Goal: Information Seeking & Learning: Find specific fact

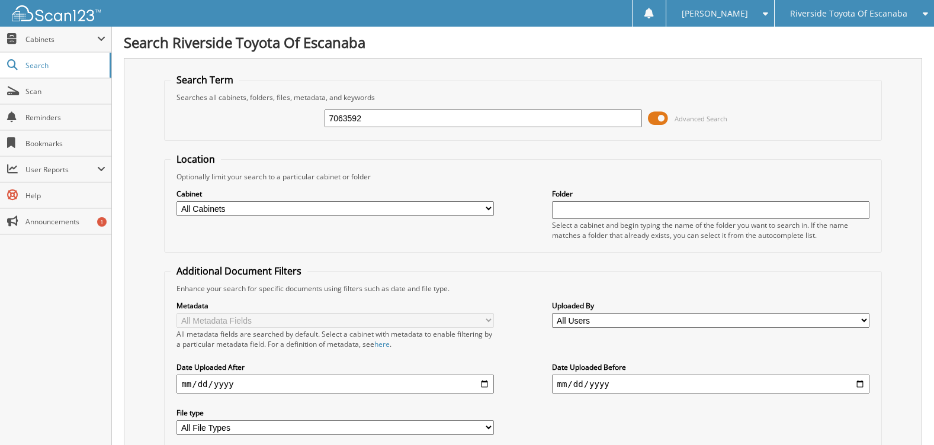
type input "7063592"
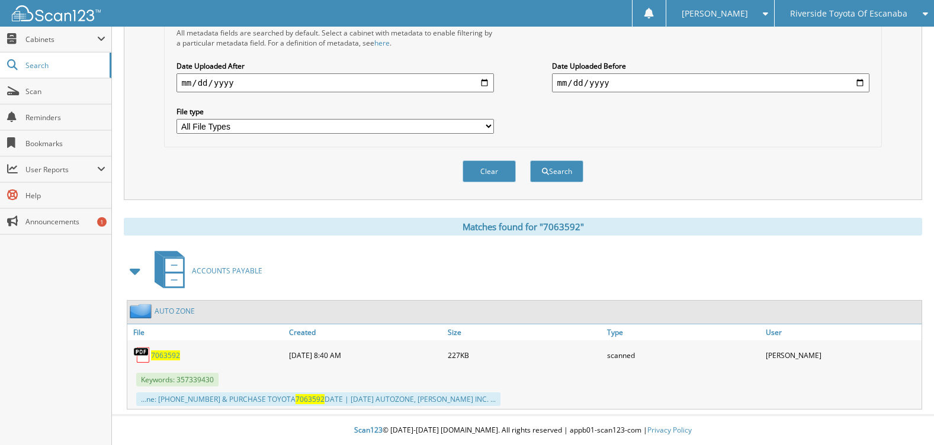
click at [165, 356] on span "7063592" at bounding box center [165, 355] width 29 height 10
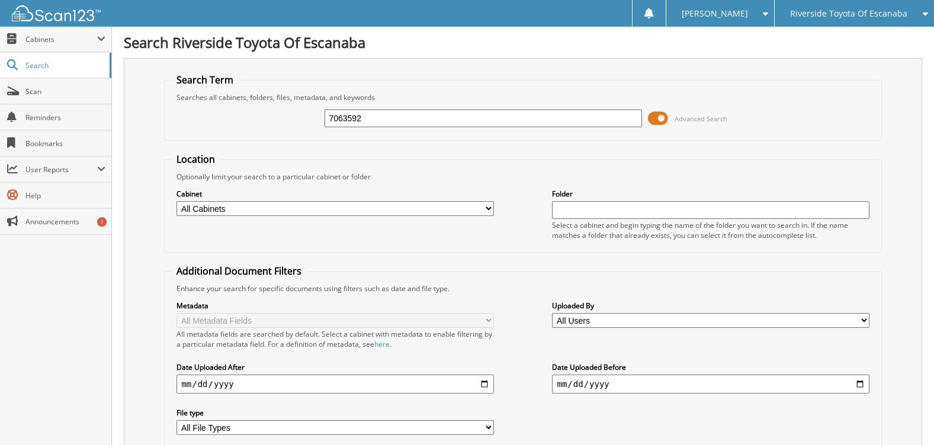
click at [378, 121] on input "7063592" at bounding box center [482, 119] width 317 height 18
type input "7063591"
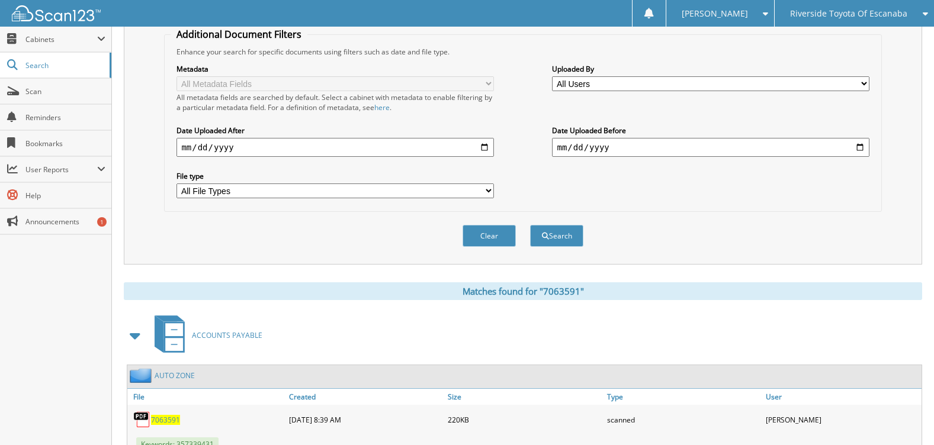
scroll to position [282, 0]
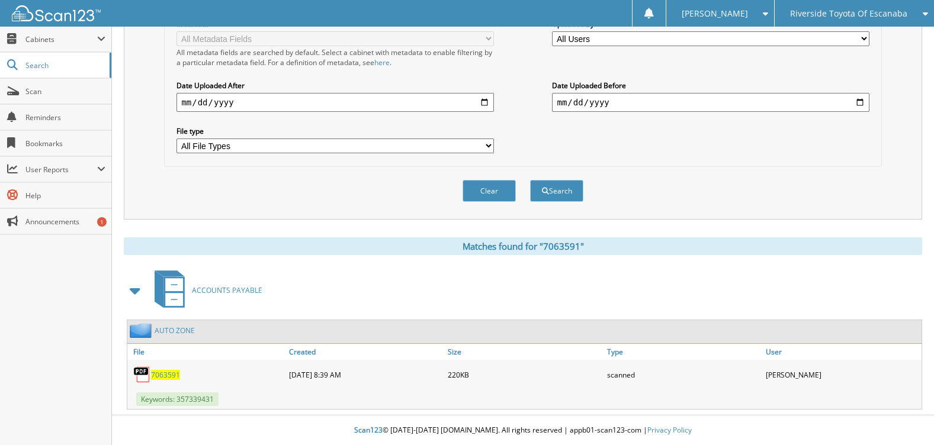
click at [172, 373] on span "7063591" at bounding box center [165, 375] width 29 height 10
